Goal: Task Accomplishment & Management: Manage account settings

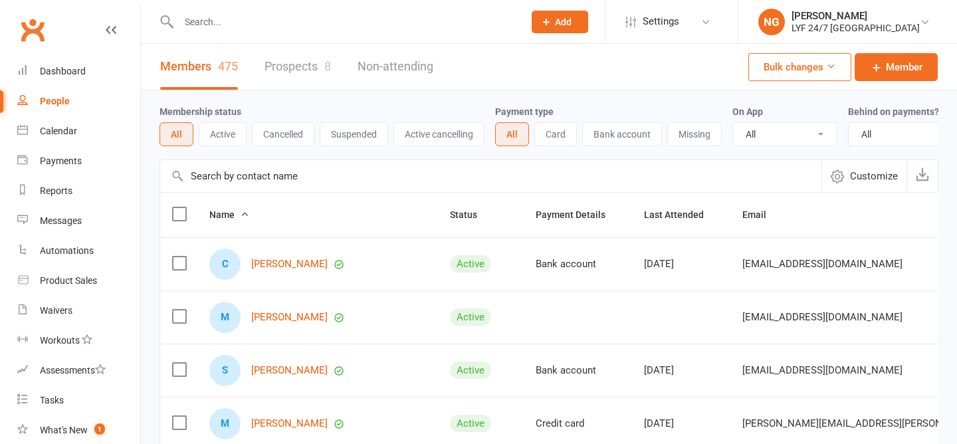
select select "100"
click at [907, 58] on link "Member" at bounding box center [895, 67] width 83 height 28
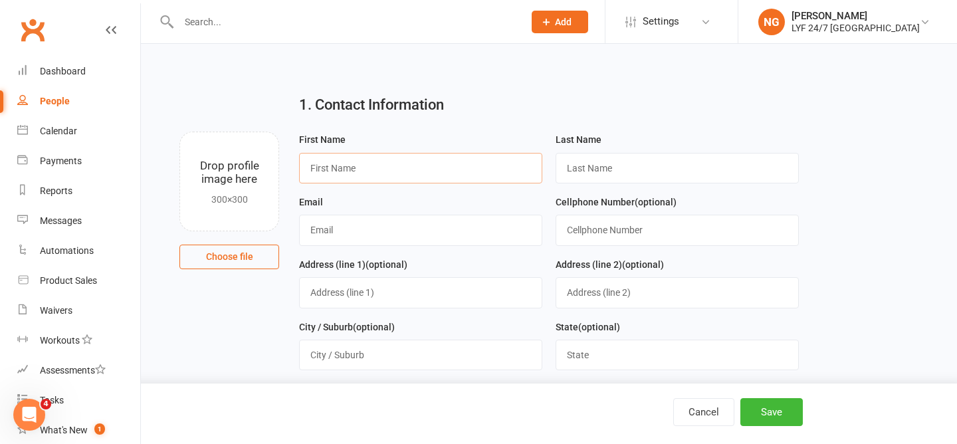
click at [413, 167] on input "text" at bounding box center [420, 168] width 243 height 31
paste input "validity, reliability, and practicality."
click at [413, 167] on input "validity, reliability, and practicality." at bounding box center [420, 168] width 243 height 31
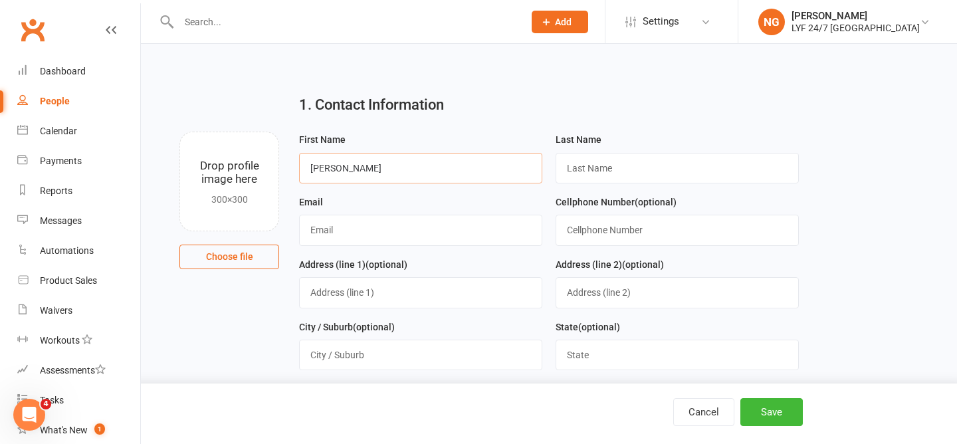
type input "[PERSON_NAME]"
paste input "Ouriques"
type input "Ouriques"
click at [423, 217] on input "text" at bounding box center [420, 230] width 243 height 31
paste input "[PERSON_NAME][EMAIL_ADDRESS][DOMAIN_NAME]"
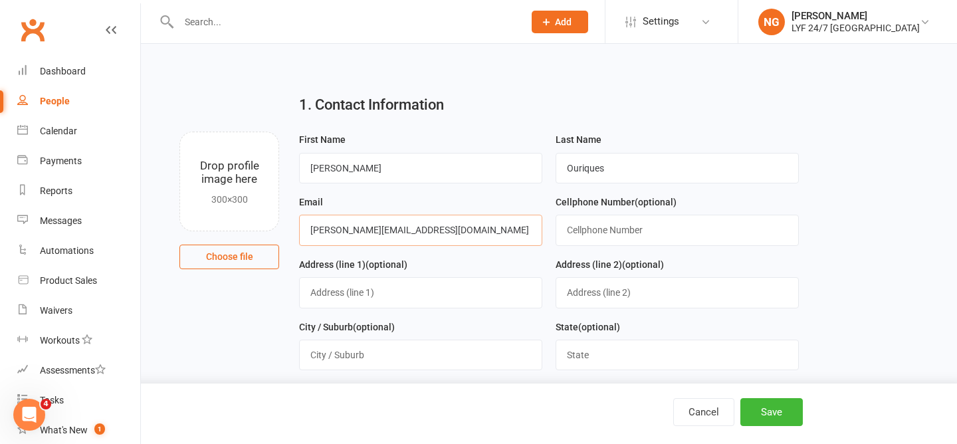
type input "[PERSON_NAME][EMAIL_ADDRESS][DOMAIN_NAME]"
click at [652, 235] on input "text" at bounding box center [676, 230] width 243 height 31
paste input "0420291230"
type input "0420291230"
click at [440, 302] on input "text" at bounding box center [420, 292] width 243 height 31
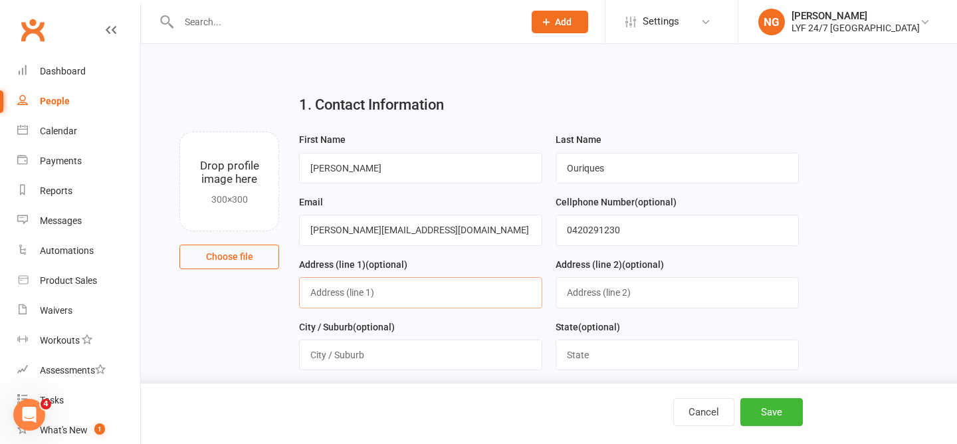
paste input "[STREET_ADDRESS]"
click at [324, 295] on input "[STREET_ADDRESS]" at bounding box center [420, 292] width 243 height 31
type input "[STREET_ADDRESS]"
click at [501, 262] on div "Address (line 1) (optional) [STREET_ADDRESS]" at bounding box center [420, 282] width 243 height 52
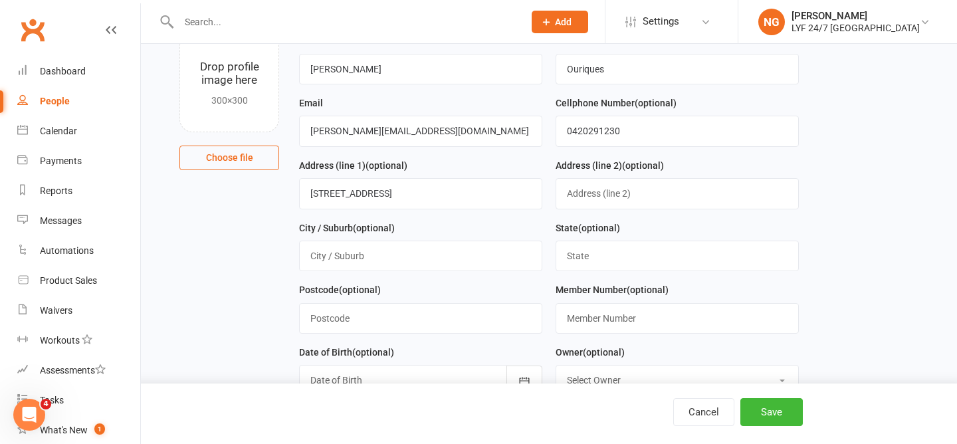
scroll to position [112, 0]
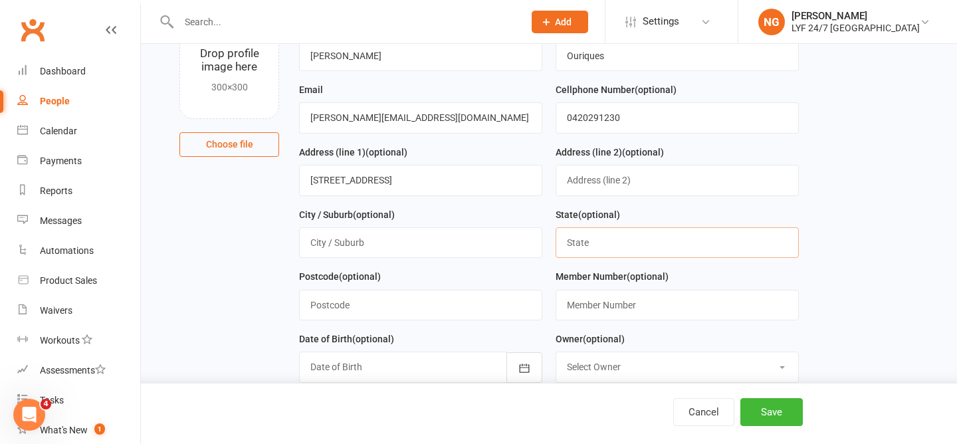
click at [597, 240] on input "text" at bounding box center [676, 242] width 243 height 31
type input "[GEOGRAPHIC_DATA]"
click at [430, 309] on input "text" at bounding box center [420, 305] width 243 height 31
type input "2060"
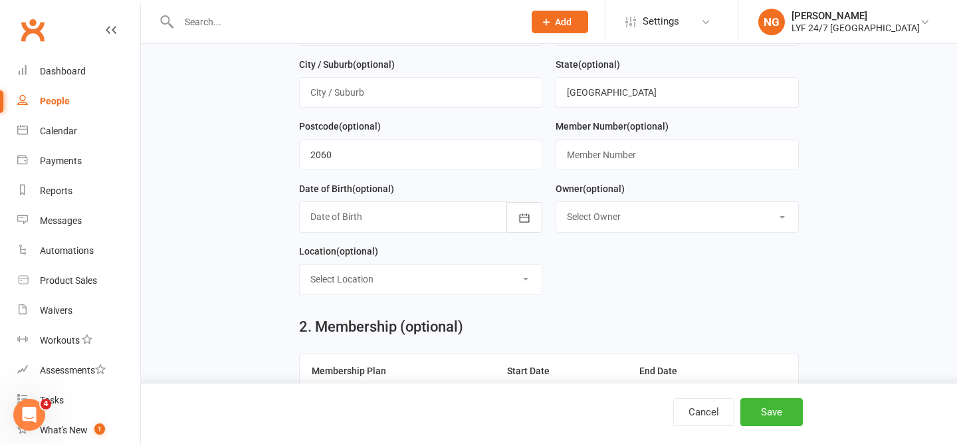
scroll to position [260, 0]
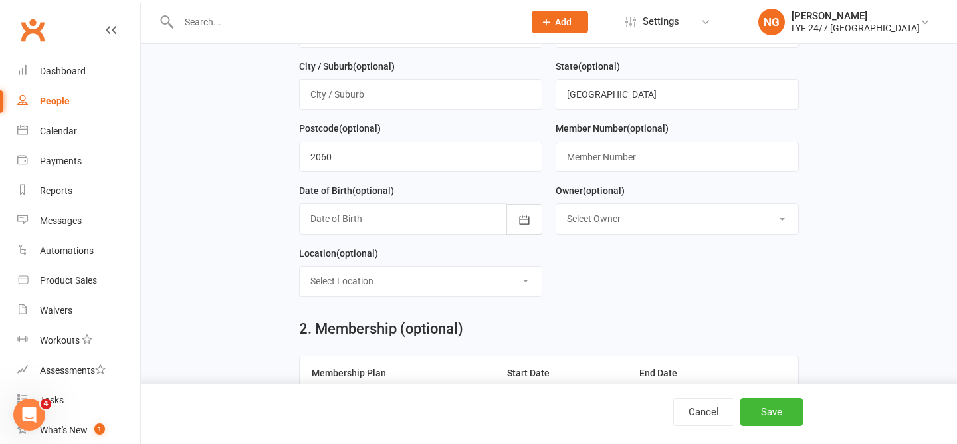
click at [328, 226] on div at bounding box center [420, 218] width 243 height 31
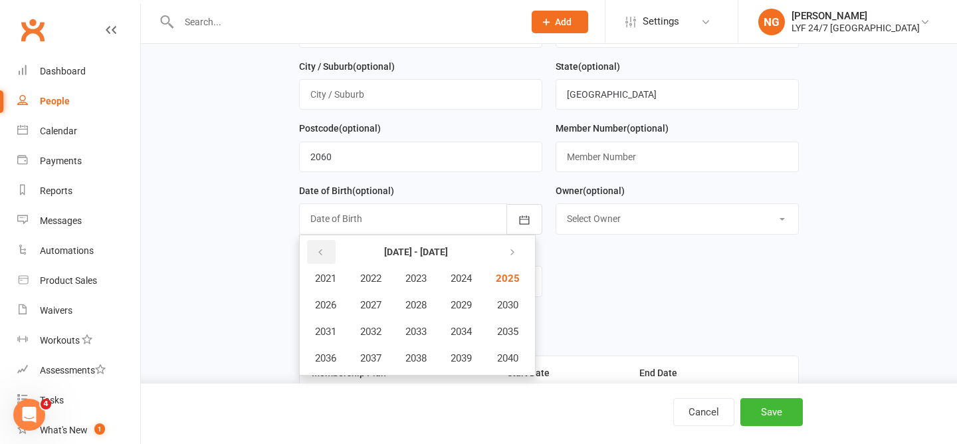
click at [319, 256] on icon "button" at bounding box center [320, 252] width 9 height 11
click at [455, 360] on span "1999" at bounding box center [460, 358] width 21 height 12
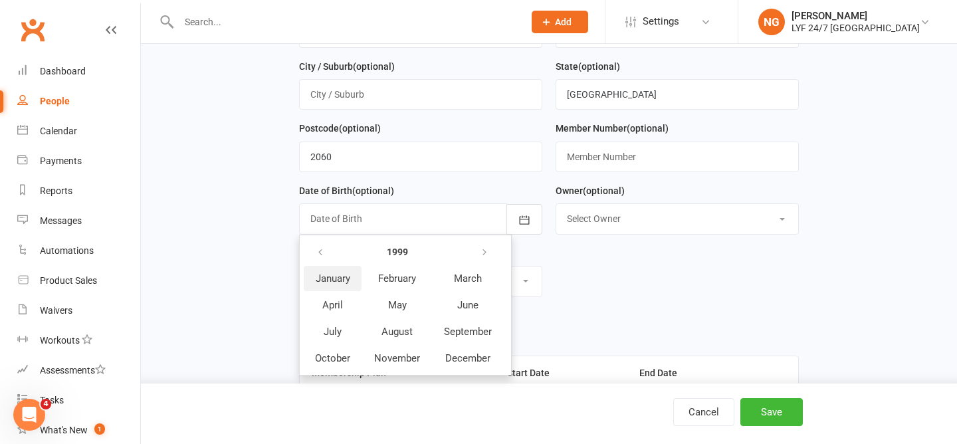
click at [330, 290] on button "January" at bounding box center [333, 278] width 58 height 25
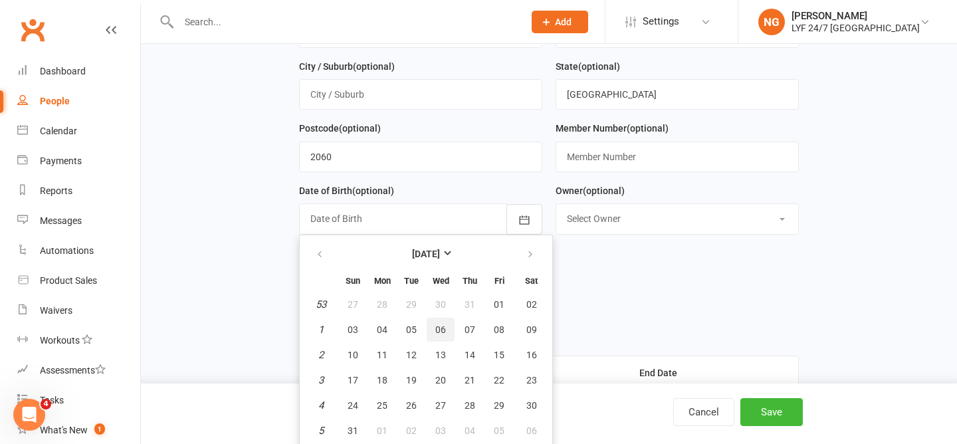
click at [444, 335] on span "06" at bounding box center [440, 329] width 11 height 11
type input "[DATE]"
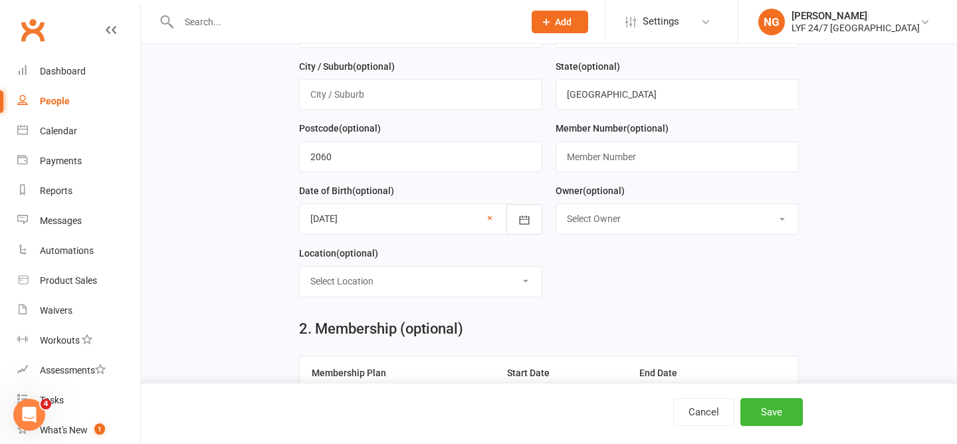
click at [563, 289] on form "First Name [PERSON_NAME] Last Name Ouriques Email [PERSON_NAME][EMAIL_ADDRESS][…" at bounding box center [548, 89] width 512 height 436
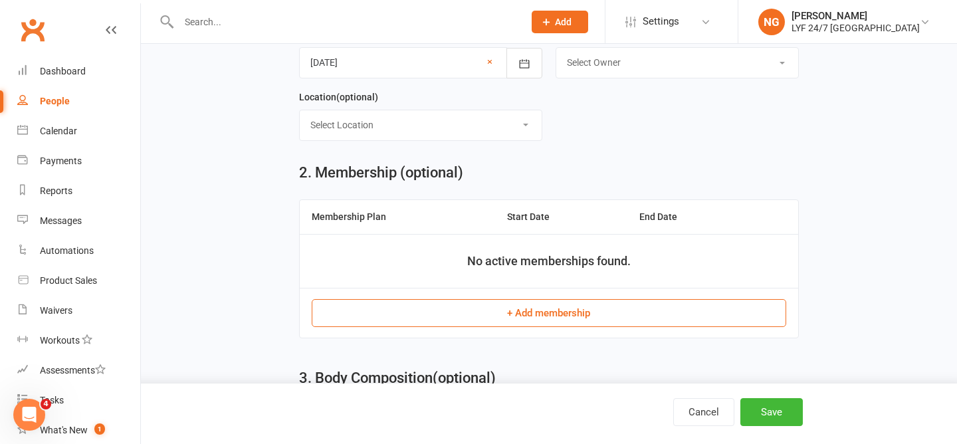
scroll to position [433, 0]
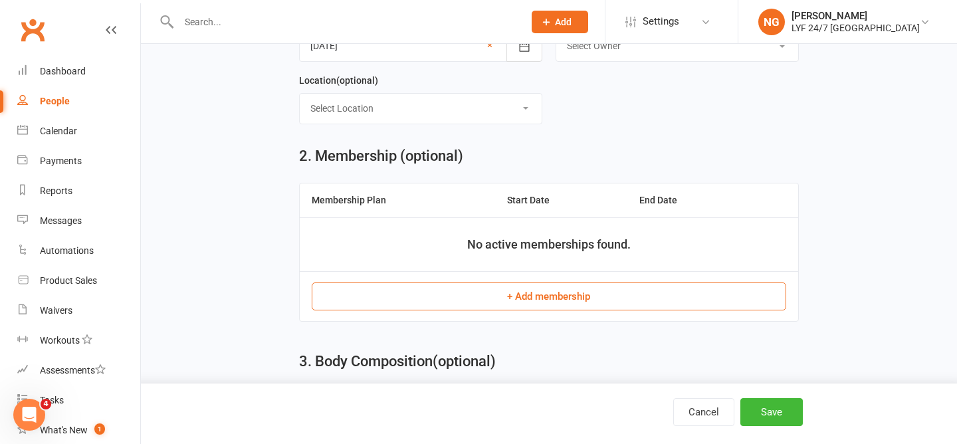
click at [547, 300] on button "+ Add membership" at bounding box center [549, 296] width 474 height 28
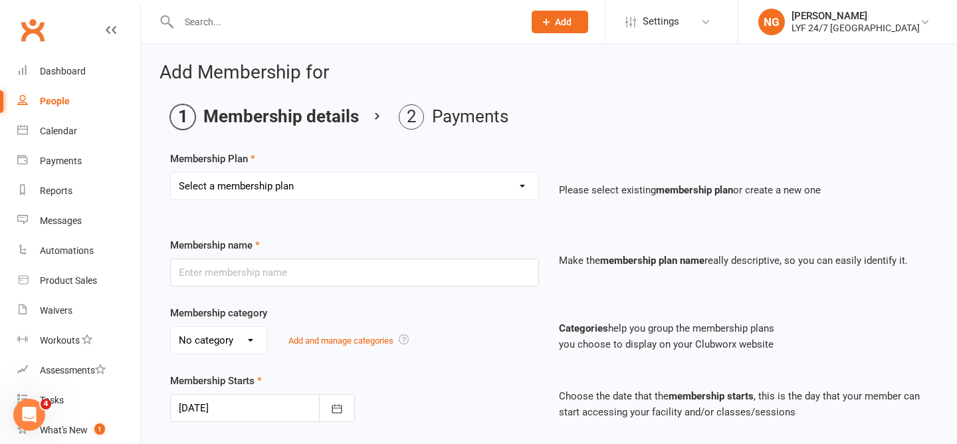
scroll to position [21, 0]
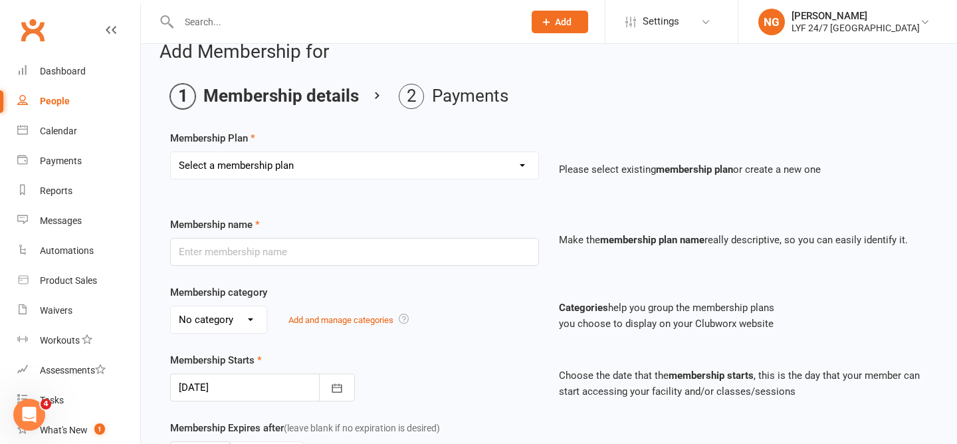
click at [462, 157] on select "Select a membership plan Create new Membership Plan Foundation Direct Debit $41…" at bounding box center [354, 165] width 367 height 27
select select "25"
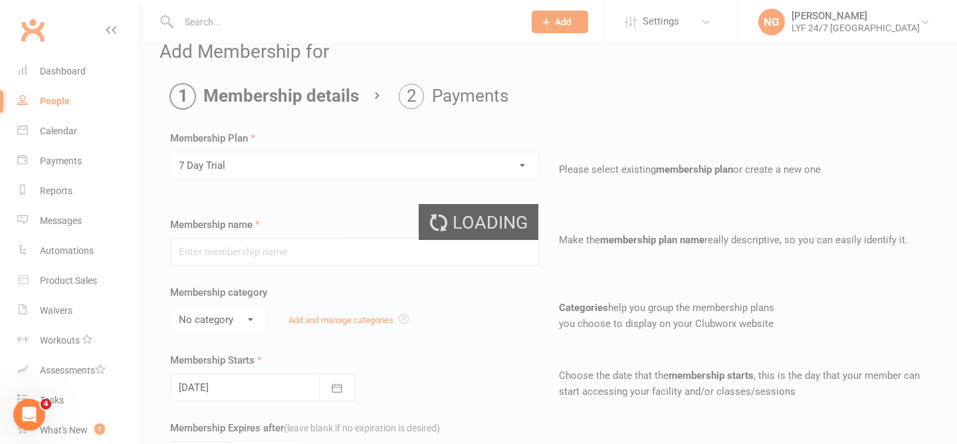
type input "7 Day Trial"
type input "7"
select select "0"
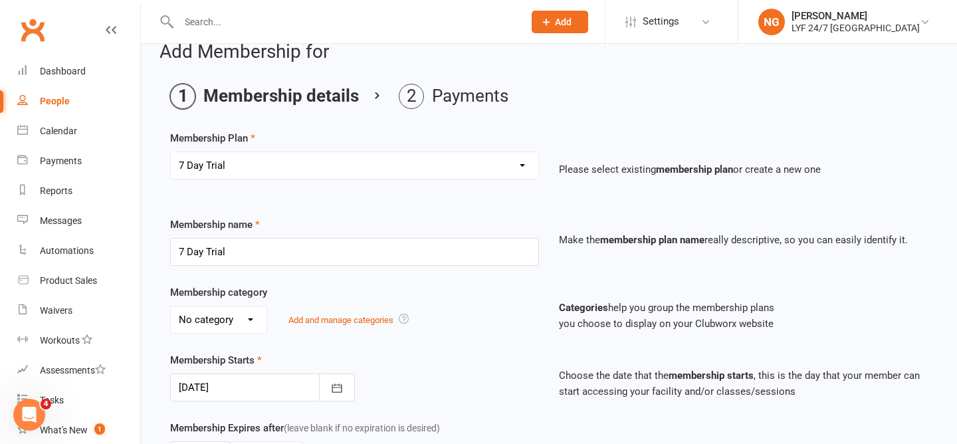
click at [330, 191] on div "Select a membership plan Create new Membership Plan Foundation Direct Debit $41…" at bounding box center [354, 174] width 389 height 47
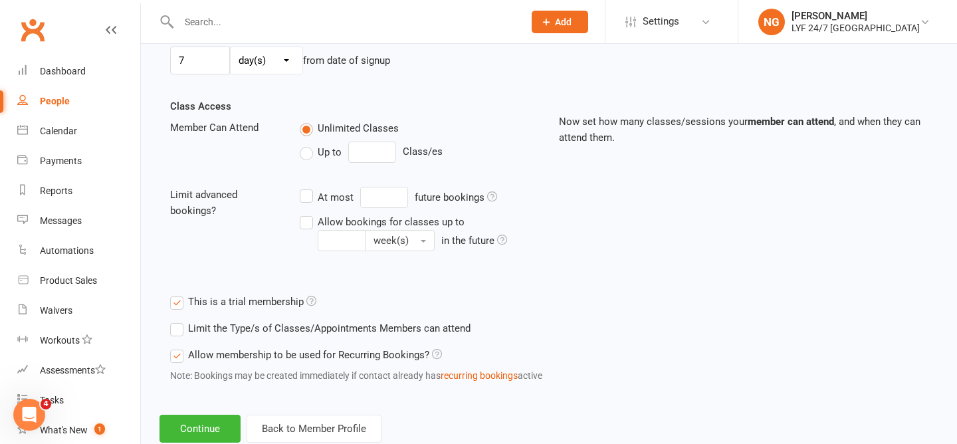
scroll to position [452, 0]
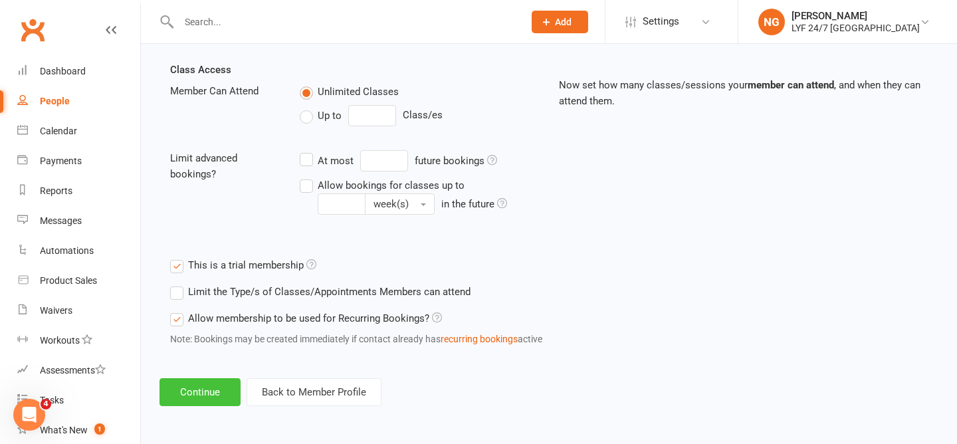
click at [211, 397] on button "Continue" at bounding box center [199, 392] width 81 height 28
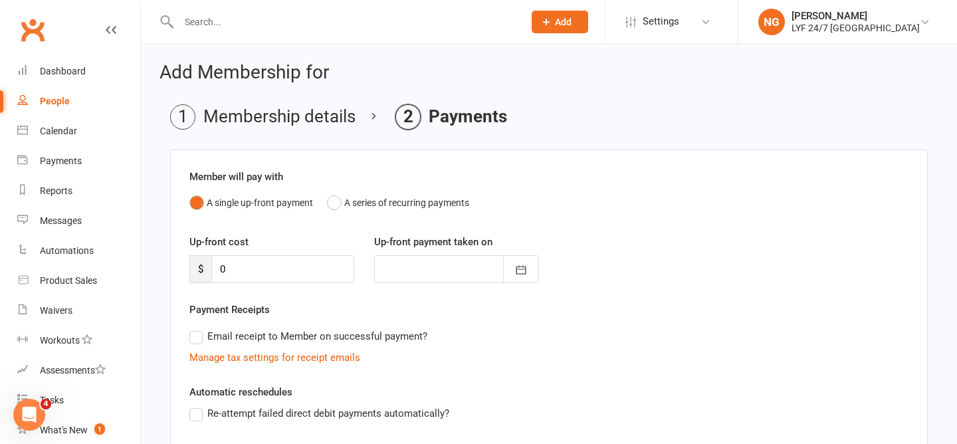
scroll to position [227, 0]
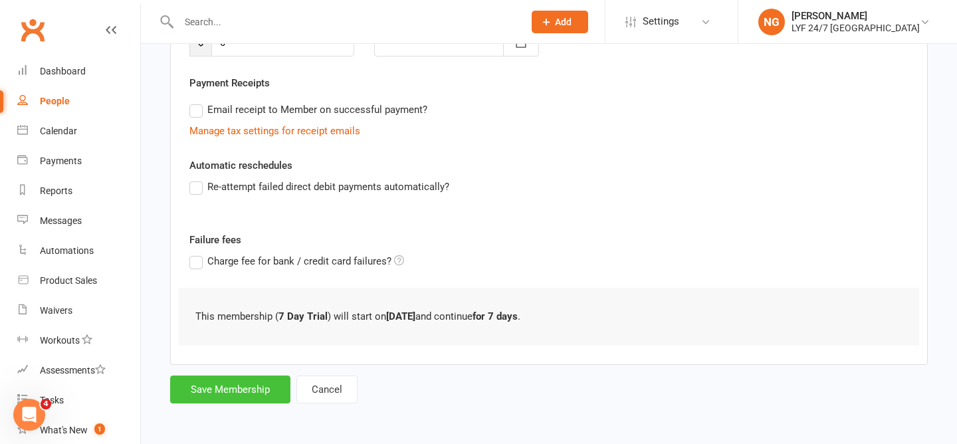
click at [210, 399] on button "Save Membership" at bounding box center [230, 389] width 120 height 28
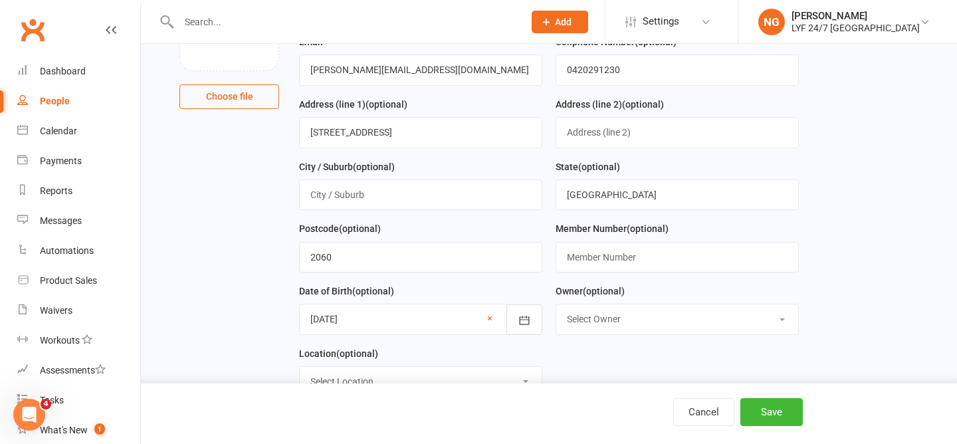
scroll to position [165, 0]
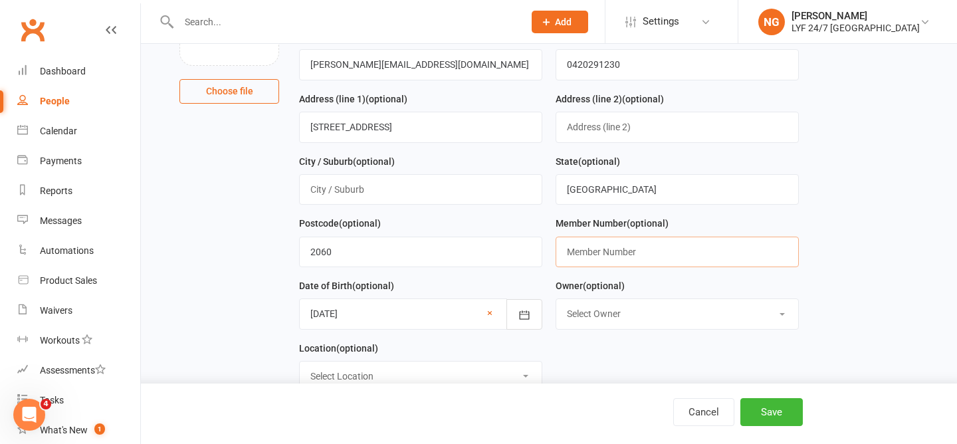
click at [613, 258] on input "text" at bounding box center [676, 251] width 243 height 31
type input "100271"
click at [543, 284] on div "Date of Birth (optional) [DATE] [DATE] - [DATE] 1981 1982 1983 1984 1985 1986 1…" at bounding box center [420, 309] width 256 height 62
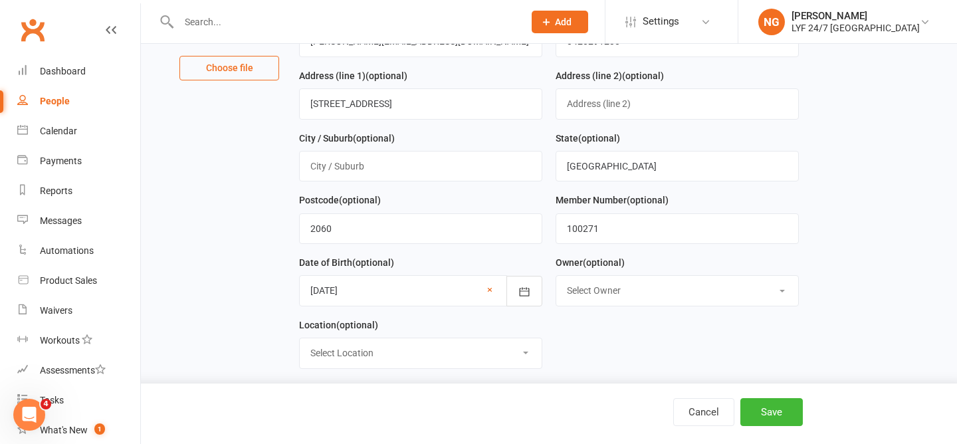
scroll to position [189, 0]
click at [764, 406] on button "Save" at bounding box center [771, 412] width 62 height 28
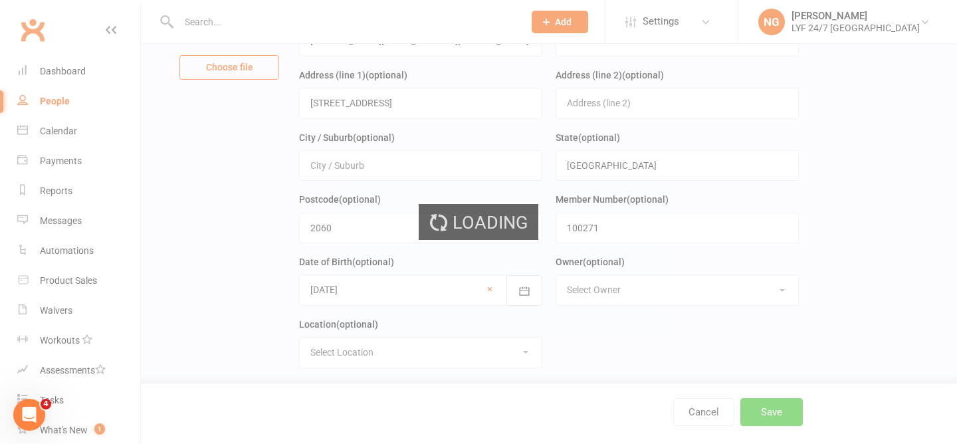
scroll to position [0, 0]
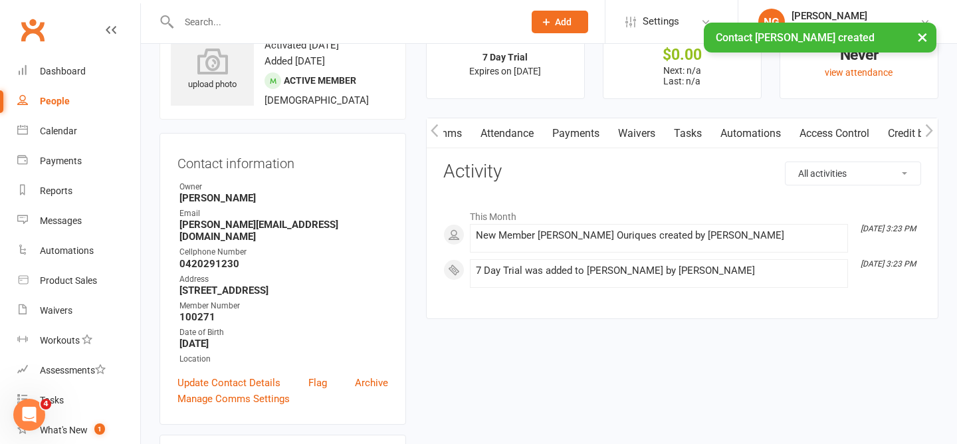
scroll to position [0, 110]
click at [854, 132] on link "Access Control" at bounding box center [833, 133] width 88 height 31
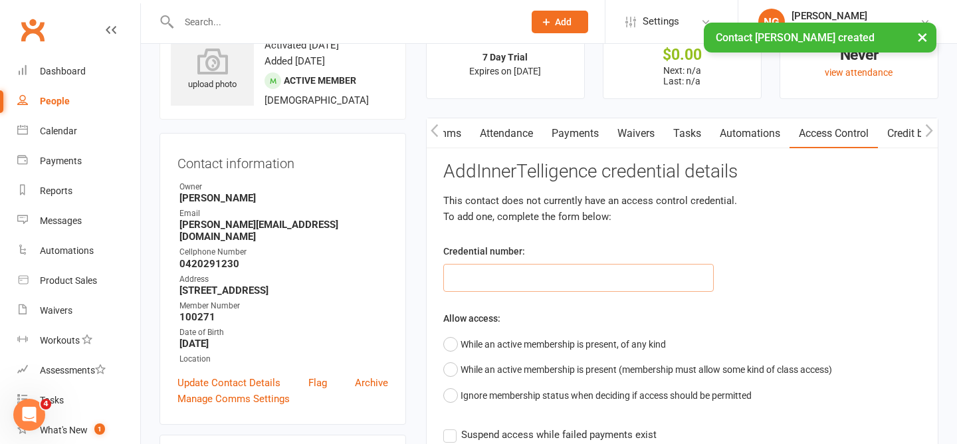
click at [509, 270] on input "text" at bounding box center [578, 278] width 270 height 28
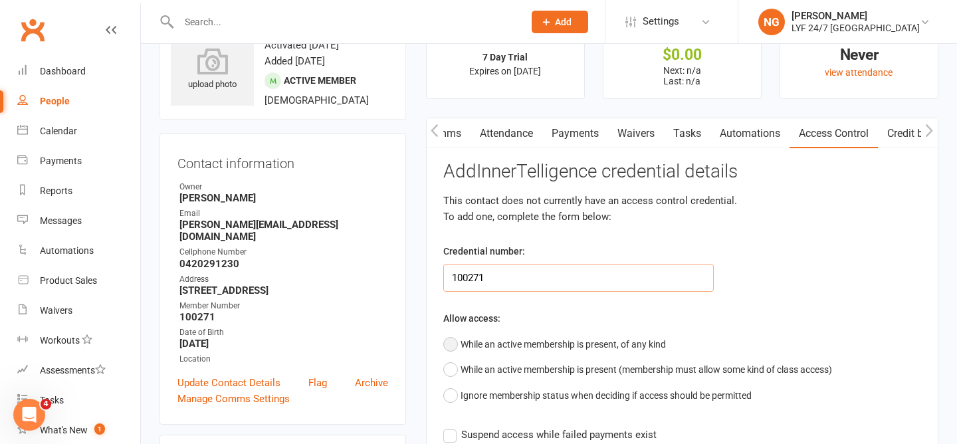
type input "100271"
click at [499, 339] on button "While an active membership is present, of any kind" at bounding box center [554, 343] width 223 height 25
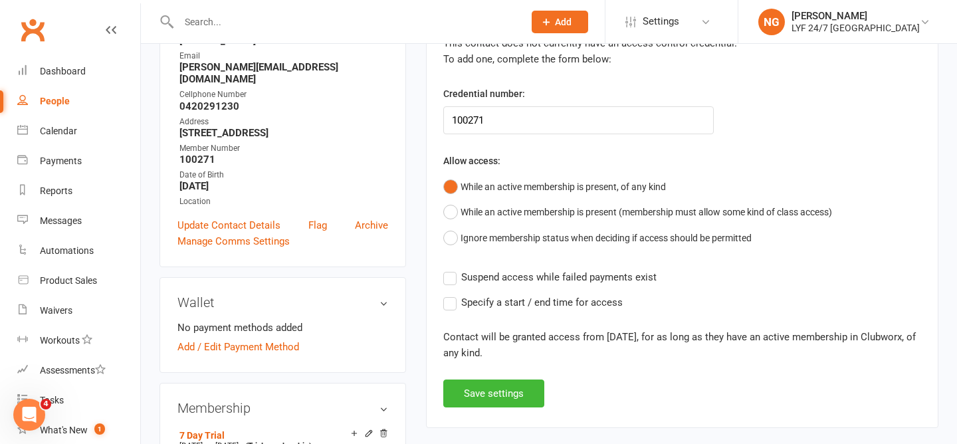
scroll to position [207, 0]
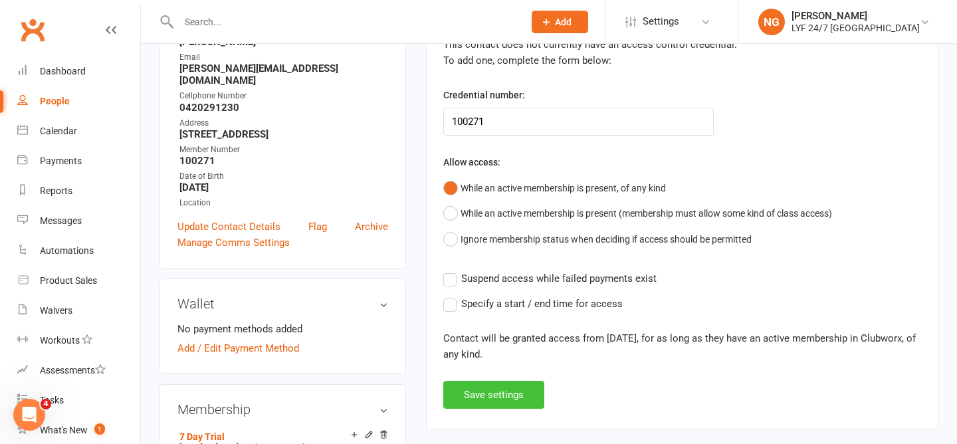
click at [496, 388] on button "Save settings" at bounding box center [493, 395] width 101 height 28
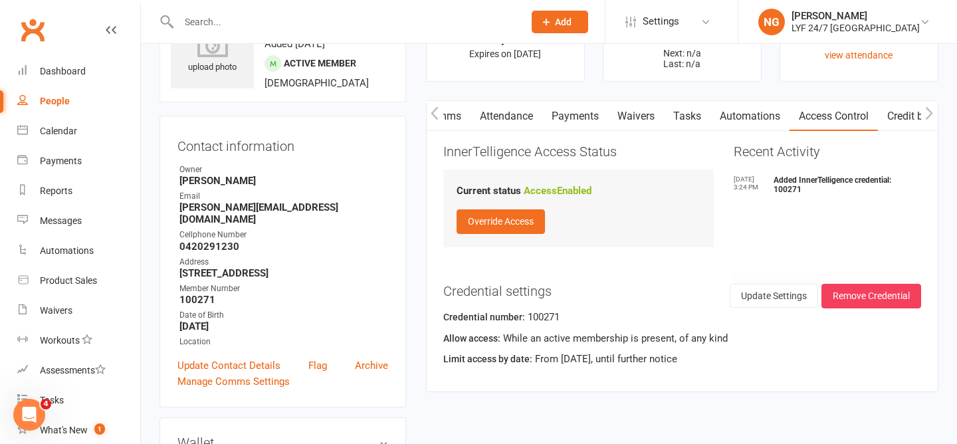
scroll to position [0, 0]
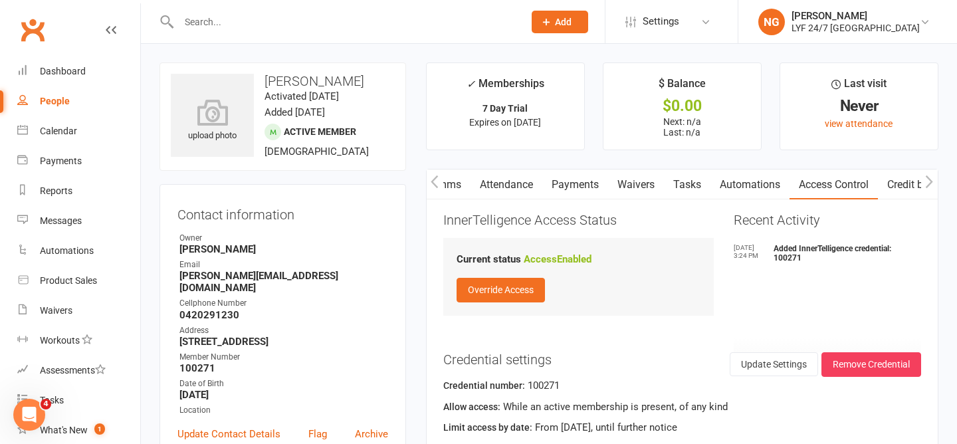
click at [432, 173] on button "button" at bounding box center [434, 184] width 17 height 30
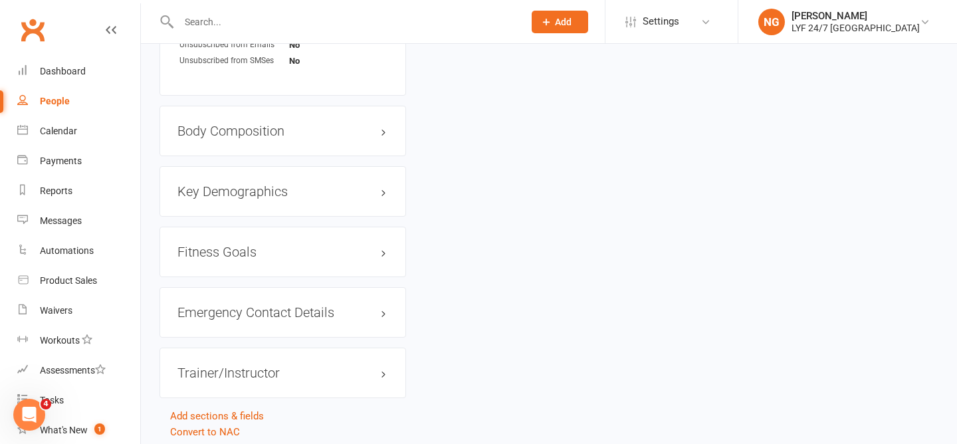
scroll to position [1048, 0]
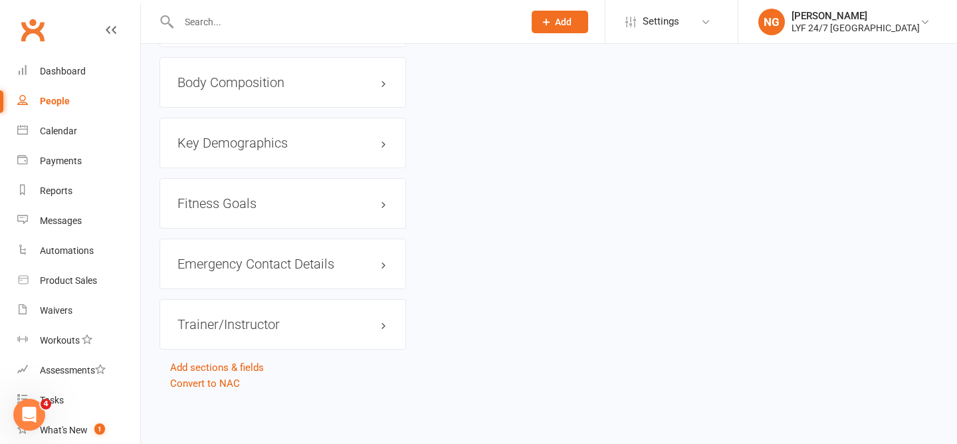
click at [225, 249] on div "Emergency Contact Details edit" at bounding box center [282, 263] width 246 height 50
click at [232, 264] on h3 "Emergency Contact Details edit" at bounding box center [282, 263] width 211 height 15
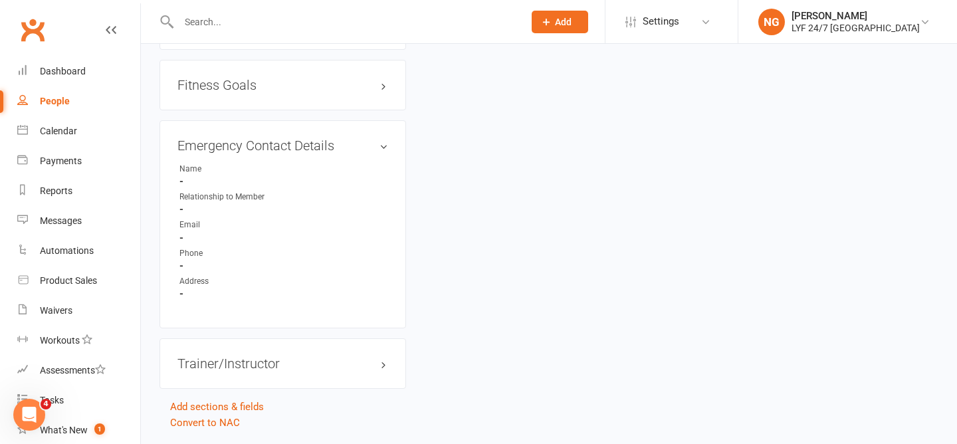
scroll to position [1161, 0]
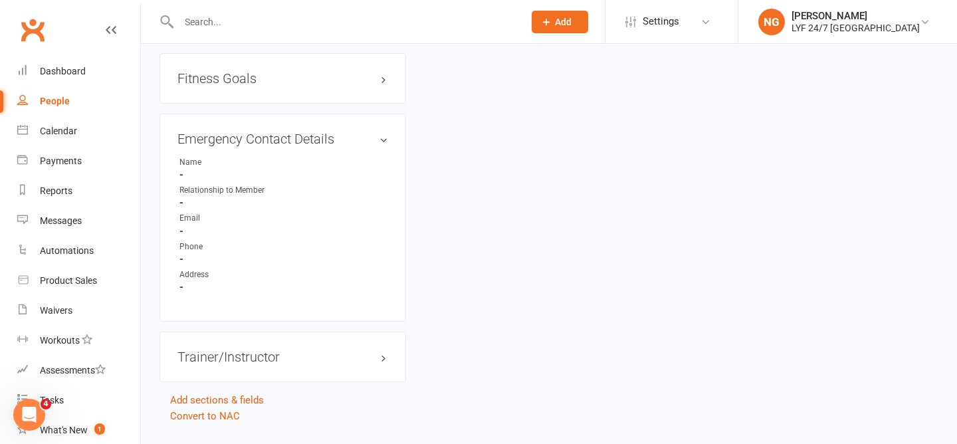
click at [214, 280] on div "Address" at bounding box center [234, 274] width 110 height 13
click at [250, 197] on div "Relationship to Member" at bounding box center [234, 190] width 110 height 13
click at [360, 144] on link "edit" at bounding box center [364, 138] width 16 height 11
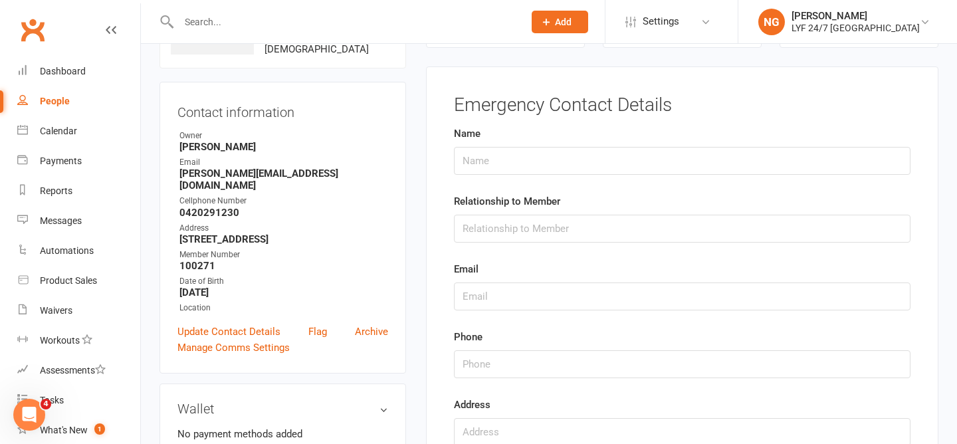
scroll to position [102, 0]
click at [503, 167] on input "text" at bounding box center [682, 161] width 456 height 28
paste input "[PERSON_NAME] Ouriques"
type input "[PERSON_NAME] Ouriques"
click at [507, 219] on input "text" at bounding box center [682, 229] width 456 height 28
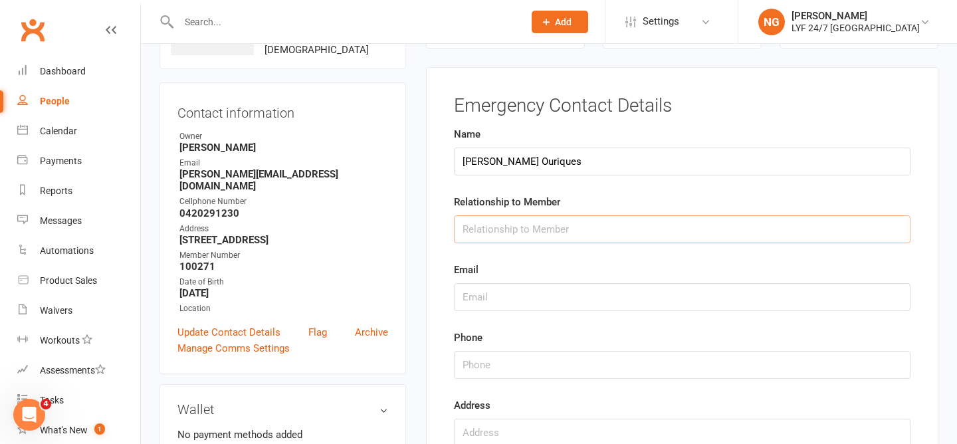
type input "Partner"
click at [533, 294] on input "text" at bounding box center [682, 297] width 456 height 28
click at [537, 355] on input "string" at bounding box center [682, 365] width 456 height 28
paste input "0417584469"
type input "0417584469"
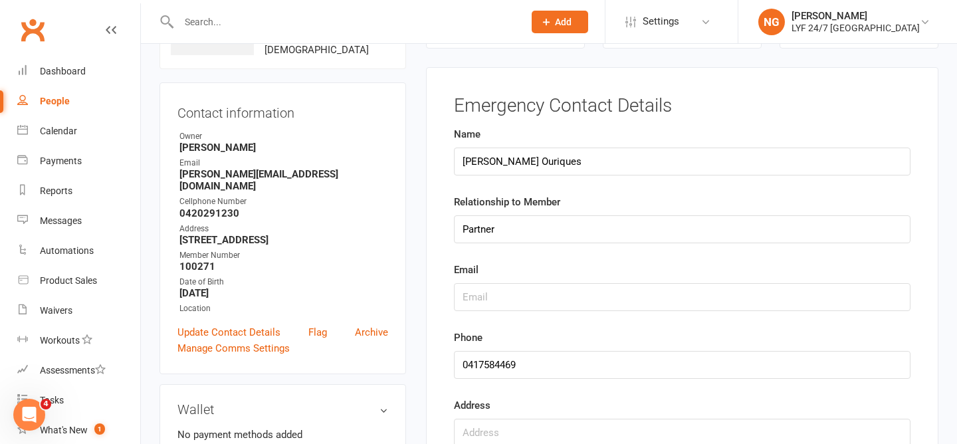
click at [523, 335] on div "Phone" at bounding box center [682, 354] width 456 height 49
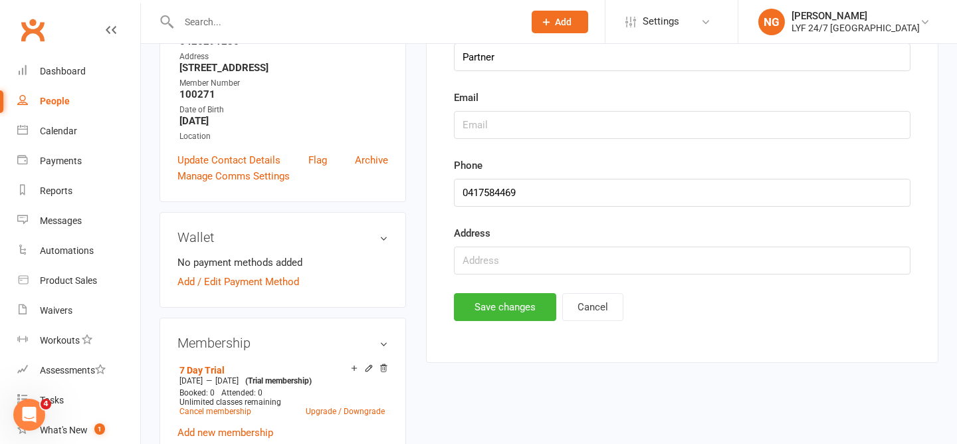
scroll to position [288, 0]
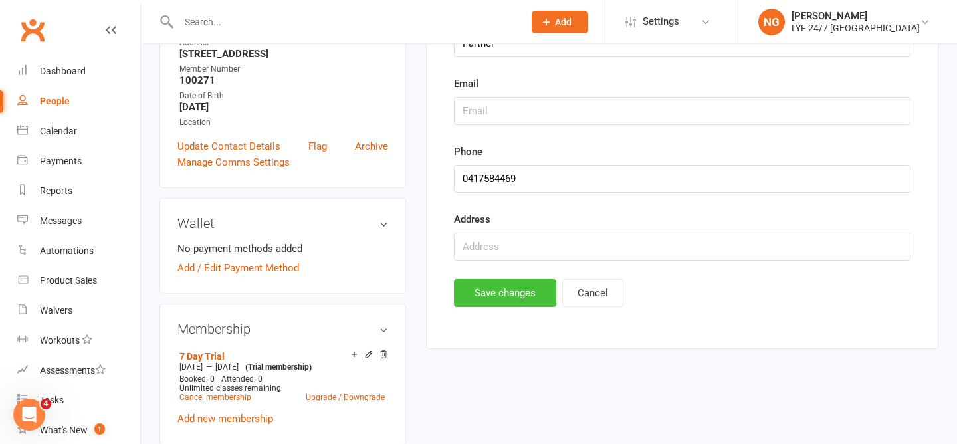
click at [496, 292] on button "Save changes" at bounding box center [505, 293] width 102 height 28
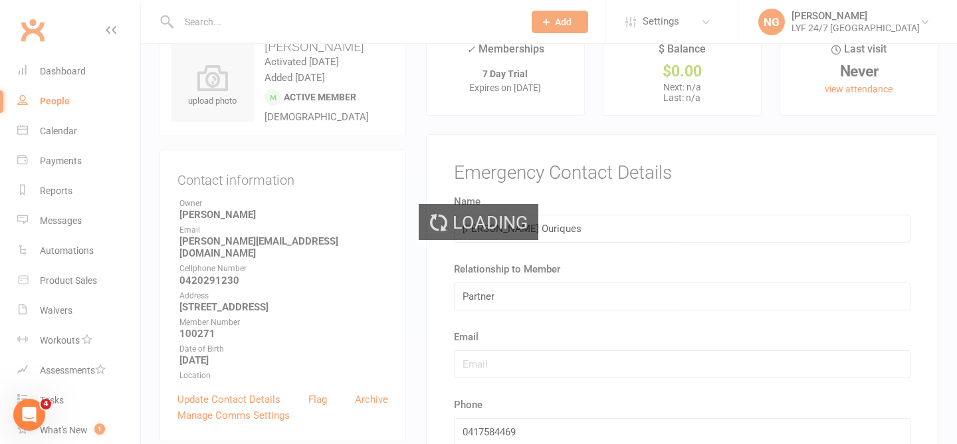
scroll to position [0, 0]
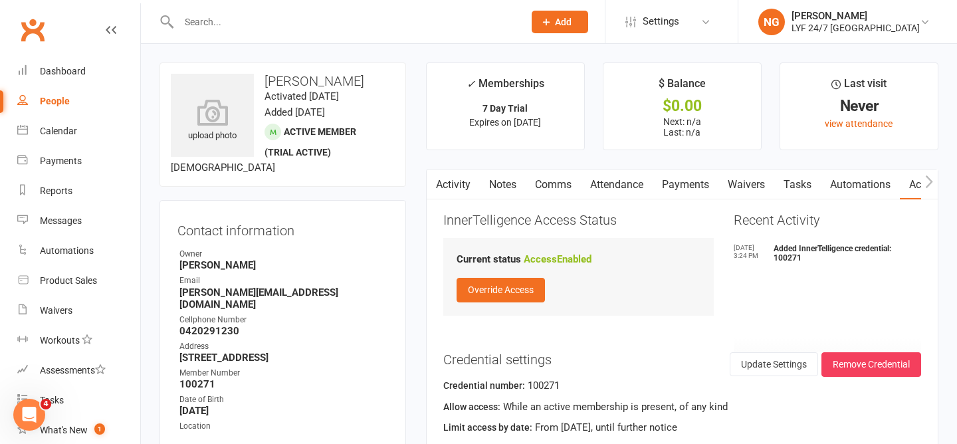
click at [240, 27] on input "text" at bounding box center [344, 22] width 339 height 19
paste input "[PERSON_NAME]"
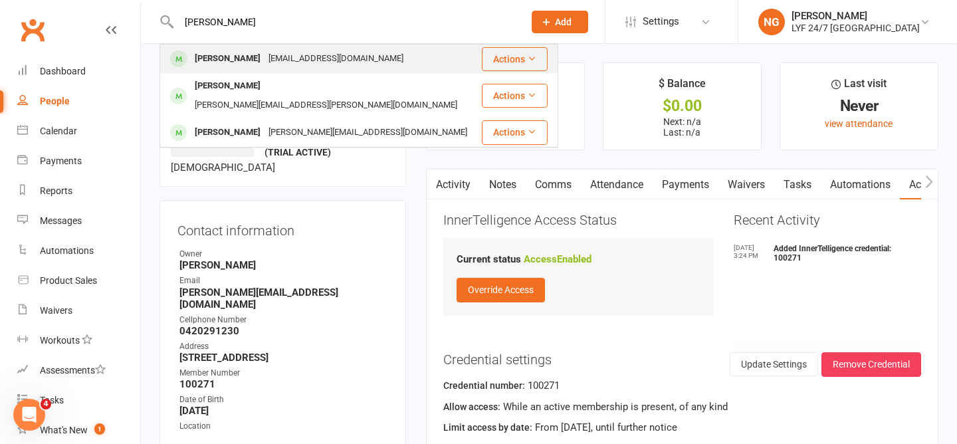
type input "[PERSON_NAME]"
click at [276, 52] on div "[EMAIL_ADDRESS][DOMAIN_NAME]" at bounding box center [335, 58] width 143 height 19
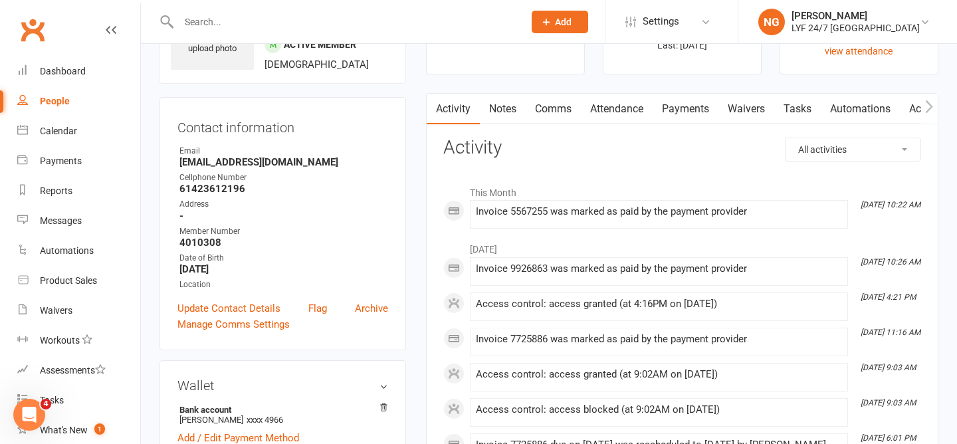
scroll to position [90, 0]
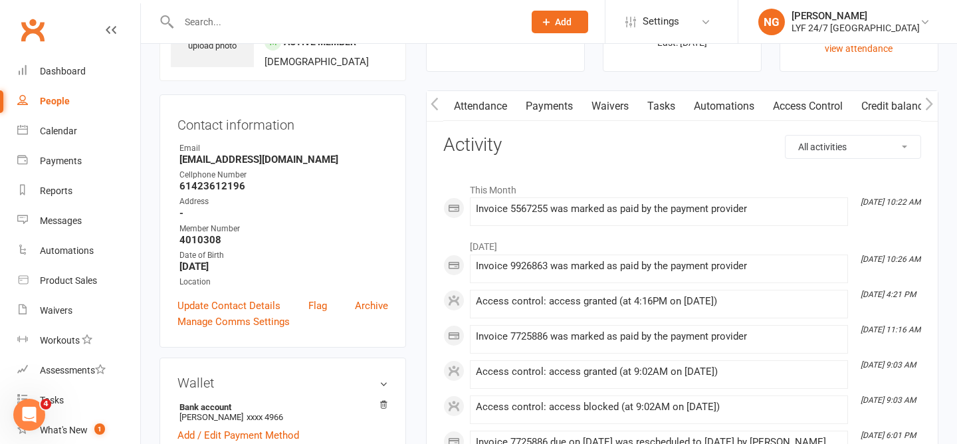
click at [781, 109] on link "Access Control" at bounding box center [807, 106] width 88 height 31
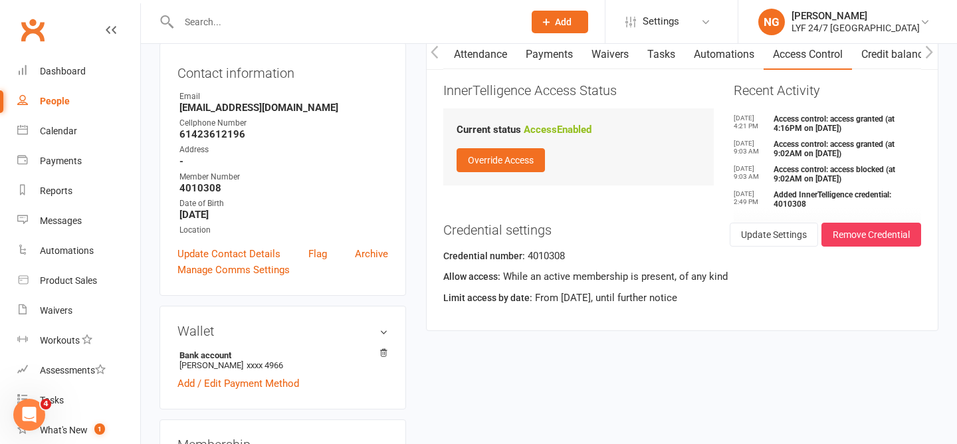
scroll to position [122, 0]
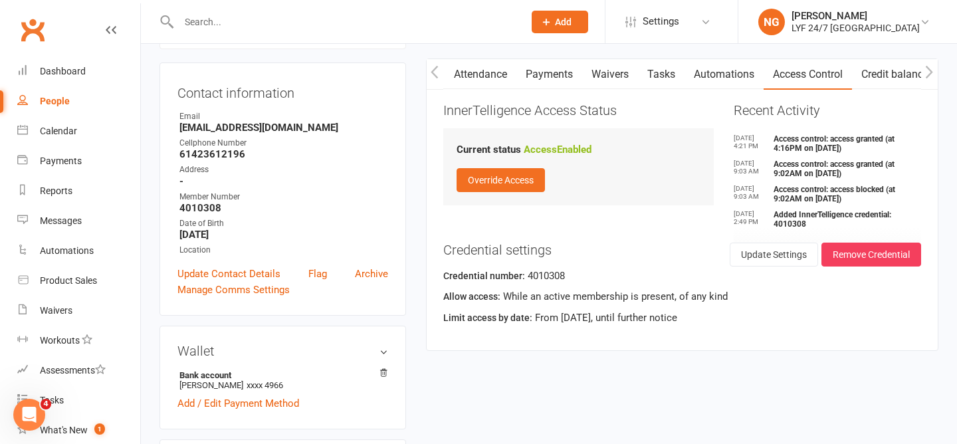
click at [544, 76] on link "Payments" at bounding box center [549, 74] width 66 height 31
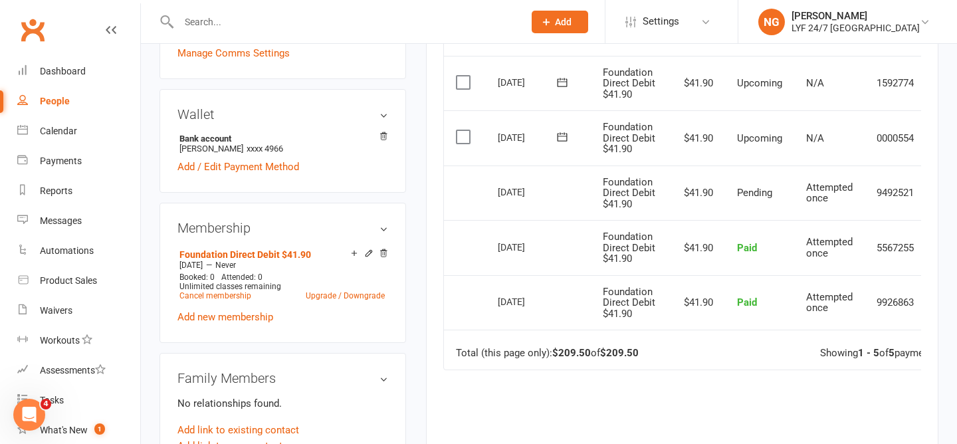
scroll to position [409, 0]
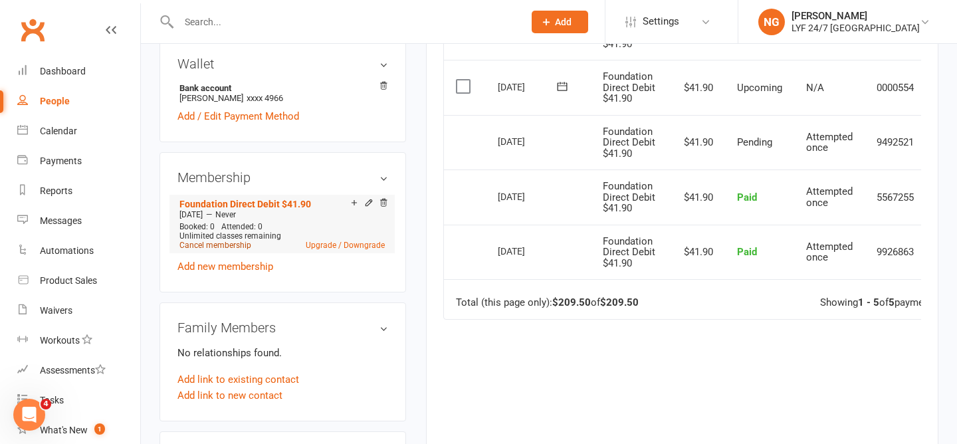
click at [203, 242] on link "Cancel membership" at bounding box center [215, 244] width 72 height 9
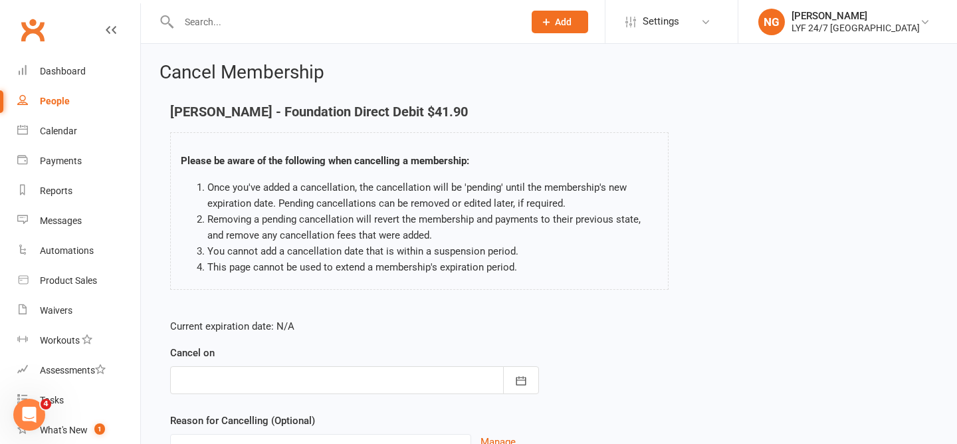
scroll to position [130, 0]
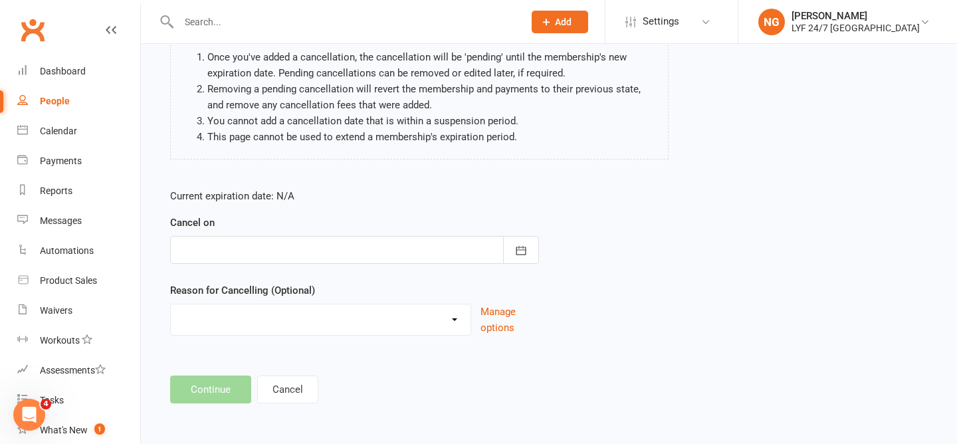
click at [362, 247] on div at bounding box center [354, 250] width 369 height 28
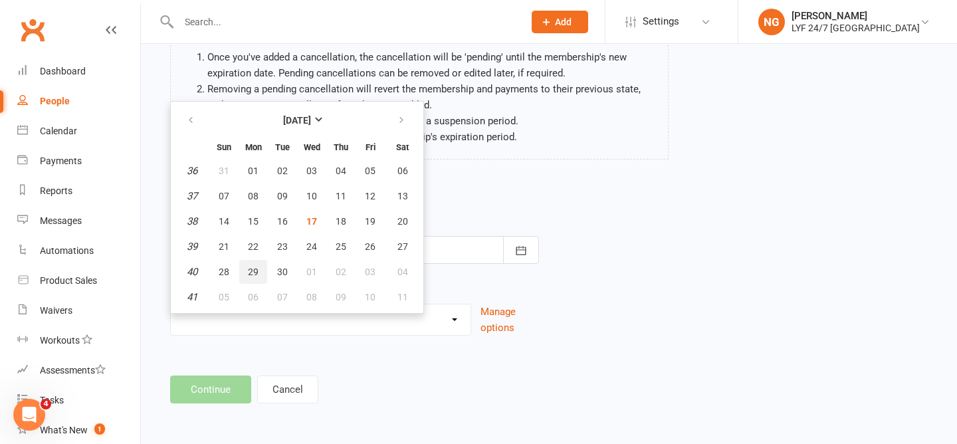
click at [256, 267] on span "29" at bounding box center [253, 271] width 11 height 11
type input "[DATE]"
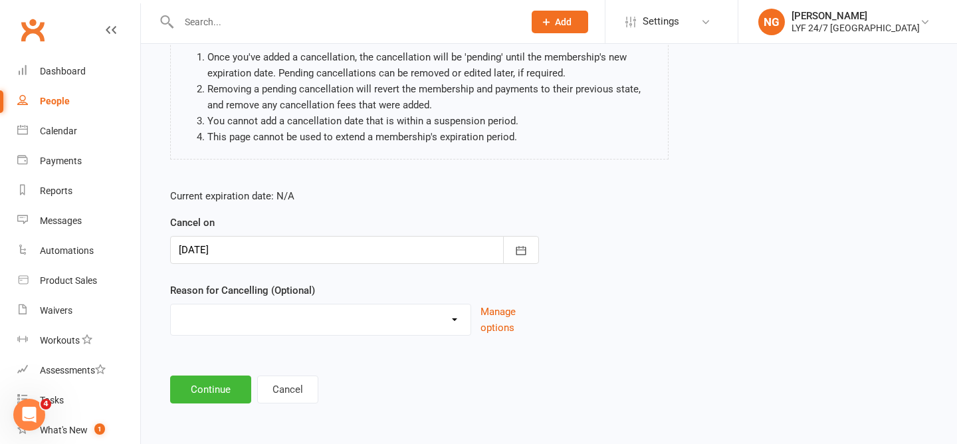
click at [258, 278] on form "Current expiration date: N/A Cancel on [DATE] [DATE] Sun Mon Tue Wed Thu Fri Sa…" at bounding box center [354, 261] width 369 height 147
click at [259, 306] on select "Holiday Injury Migration Moved Stripe Migration Time Uncontactable Dishonour Ot…" at bounding box center [321, 317] width 300 height 27
select select "7"
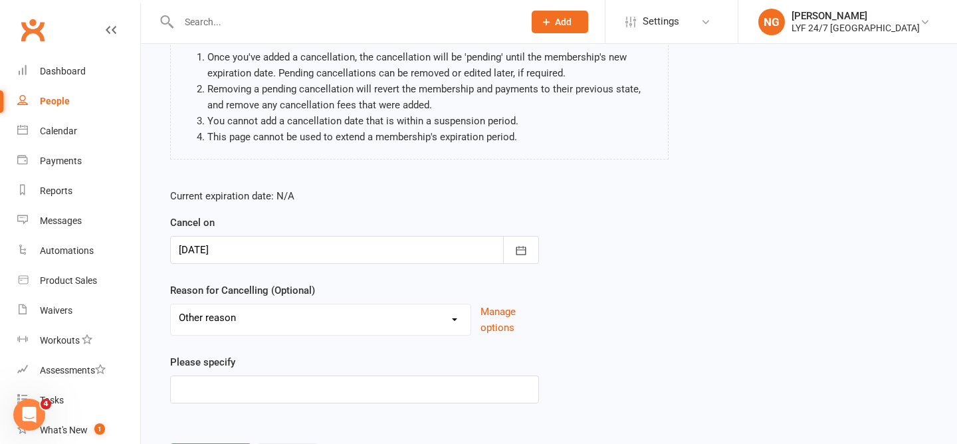
scroll to position [198, 0]
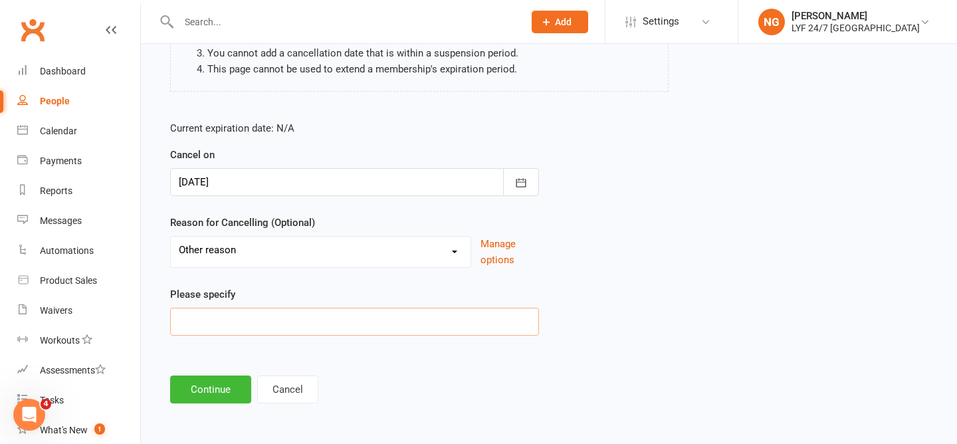
click at [239, 327] on input at bounding box center [354, 322] width 369 height 28
click at [276, 306] on div "Please specify Email Request" at bounding box center [354, 310] width 369 height 49
type input "Email Request"
click at [203, 396] on button "Continue" at bounding box center [210, 389] width 81 height 28
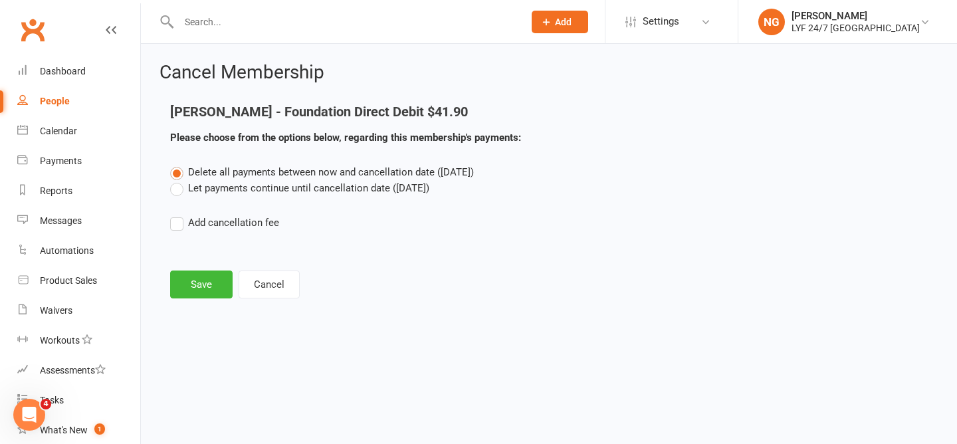
scroll to position [0, 0]
click at [201, 282] on button "Save" at bounding box center [201, 284] width 62 height 28
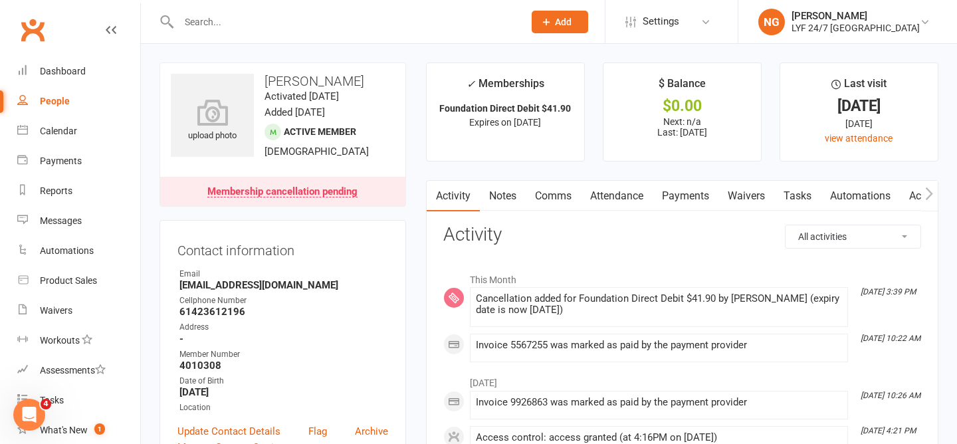
click at [295, 80] on h3 "[PERSON_NAME]" at bounding box center [283, 81] width 224 height 15
copy h3 "[PERSON_NAME]"
click at [205, 25] on input "text" at bounding box center [344, 22] width 339 height 19
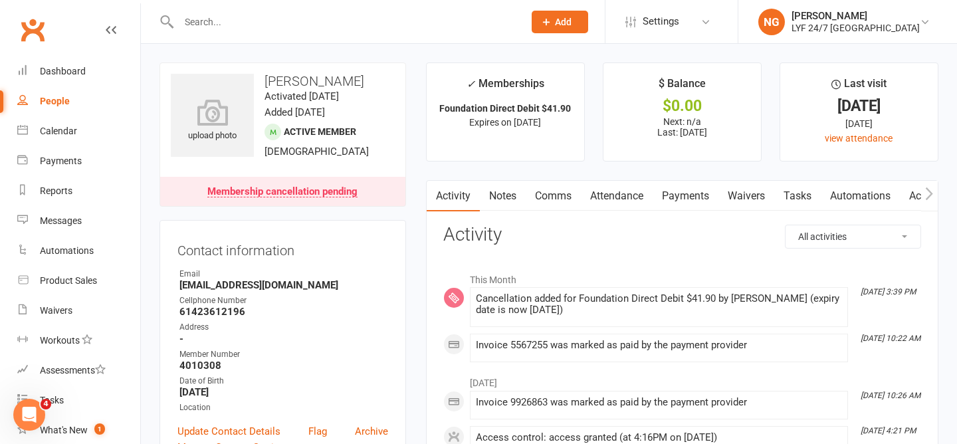
paste input "[PERSON_NAME]"
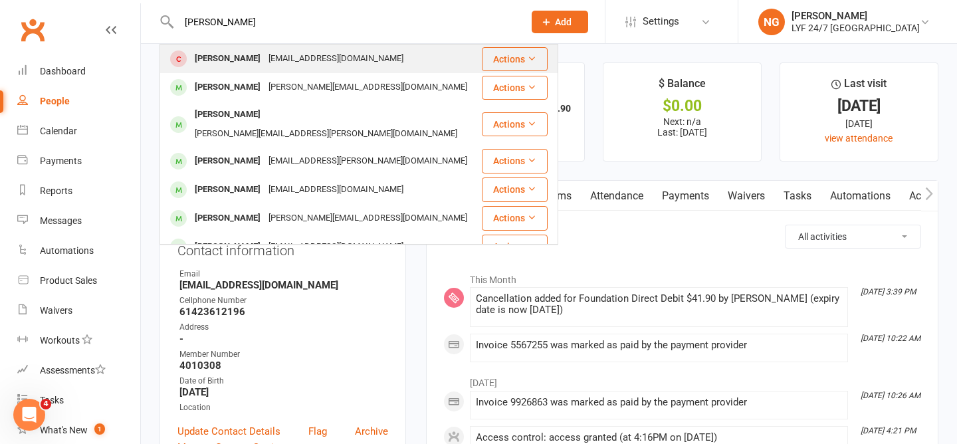
type input "[PERSON_NAME]"
click at [225, 48] on div "[PERSON_NAME] [EMAIL_ADDRESS][DOMAIN_NAME]" at bounding box center [321, 58] width 320 height 27
